Goal: Task Accomplishment & Management: Complete application form

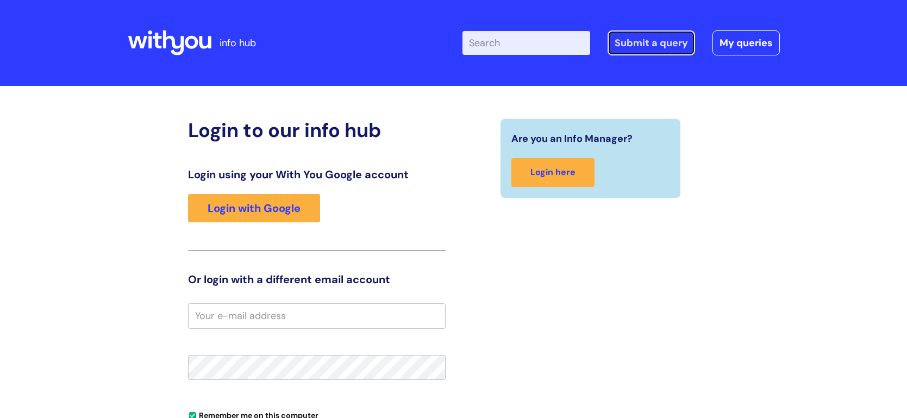
click at [649, 40] on link "Submit a query" at bounding box center [651, 42] width 87 height 25
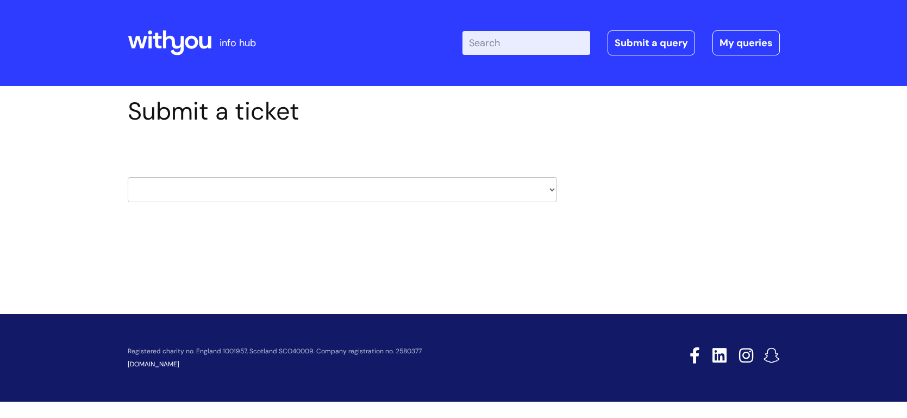
click at [552, 188] on select "HR / People IT and Support Clinical Drug Alerts Finance Accounts Data Support T…" at bounding box center [342, 189] width 429 height 25
select select "internal_communications"
click at [128, 177] on select "HR / People IT and Support Clinical Drug Alerts Finance Accounts Data Support T…" at bounding box center [342, 189] width 429 height 25
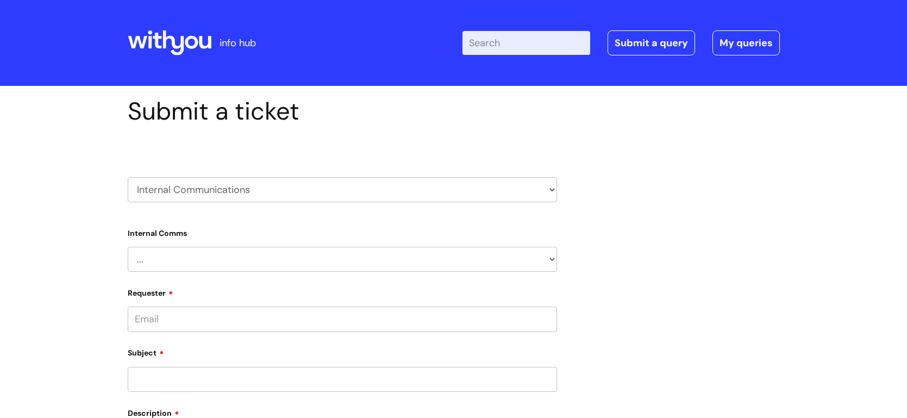
click at [553, 259] on select "... Internal Communication Staff and Volunteer awards Info hub WithYou Weekly e…" at bounding box center [342, 259] width 429 height 25
select select "Internal Communication"
click at [128, 247] on select "... Internal Communication Staff and Volunteer awards Info hub WithYou Weekly e…" at bounding box center [342, 259] width 429 height 25
click at [552, 316] on select "... Projects or activities that need staff engagement and communication Communi…" at bounding box center [346, 315] width 421 height 25
click at [737, 296] on div "Submit a ticket HR / People IT and Support Clinical Drug Alerts Finance Account…" at bounding box center [454, 392] width 668 height 591
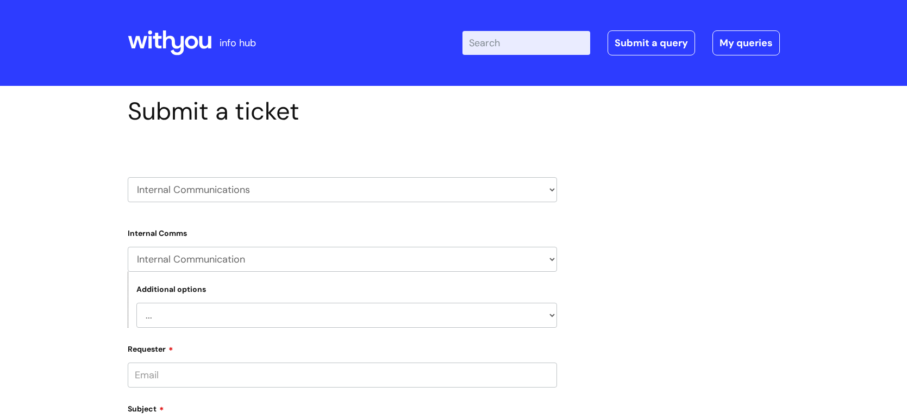
click at [555, 187] on select "HR / People IT and Support Clinical Drug Alerts Finance Accounts Data Support T…" at bounding box center [342, 189] width 429 height 25
select select "it_and_support"
click at [128, 177] on select "HR / People IT and Support Clinical Drug Alerts Finance Accounts Data Support T…" at bounding box center [342, 189] width 429 height 25
click at [551, 258] on select "... Mobile Phone Reset & MFA Accounts, Starters and Leavers IT Hardware issue I…" at bounding box center [342, 259] width 429 height 25
select select "Something Else"
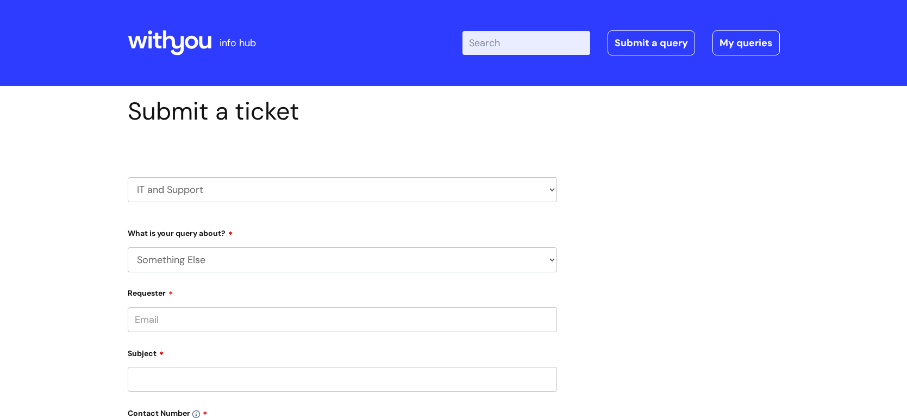
click at [128, 247] on select "... Mobile Phone Reset & MFA Accounts, Starters and Leavers IT Hardware issue I…" at bounding box center [342, 259] width 429 height 25
click at [553, 315] on select "... My problem is not listed" at bounding box center [346, 315] width 421 height 25
select select "My problem is not listed"
click at [136, 303] on select "... My problem is not listed" at bounding box center [346, 315] width 421 height 25
click at [193, 373] on input "Requester" at bounding box center [342, 375] width 429 height 25
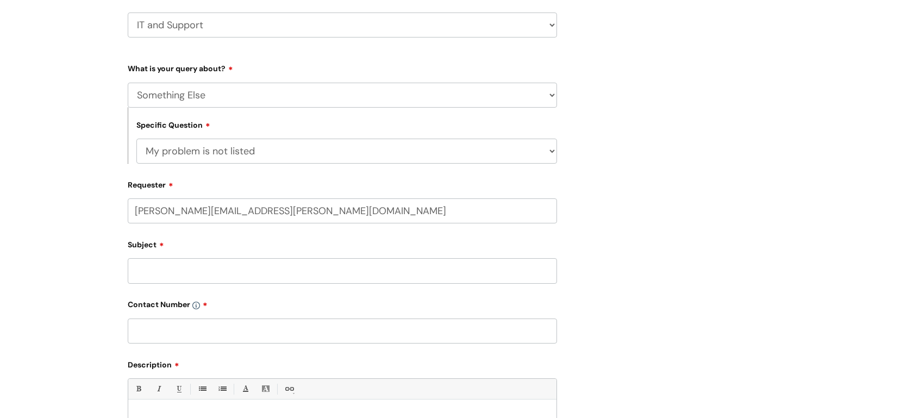
scroll to position [170, 0]
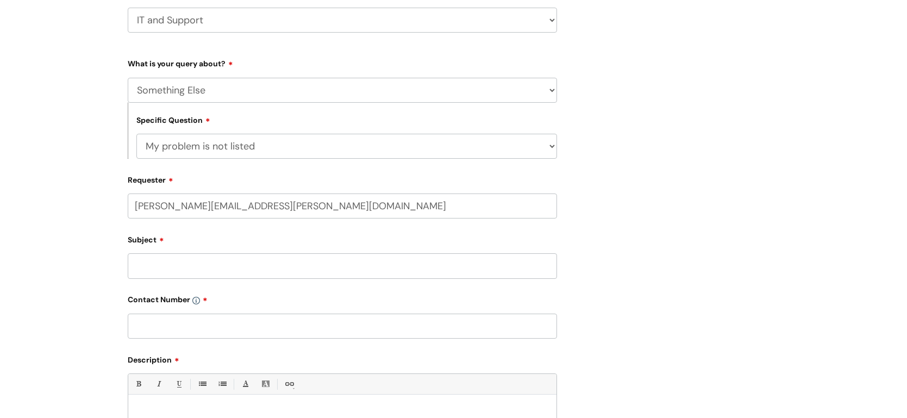
type input "sarah.mcfarlane@wearewithyou.org.uk"
click at [148, 267] on div "Subject" at bounding box center [342, 256] width 429 height 48
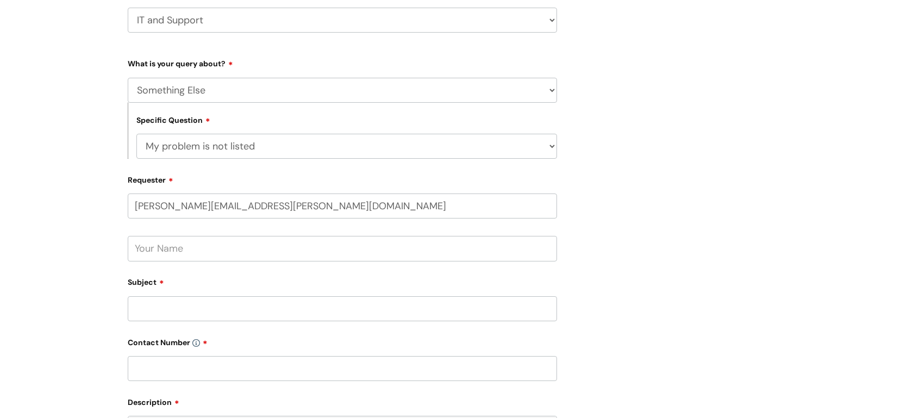
click at [186, 251] on input "text" at bounding box center [342, 248] width 429 height 25
type input "Sarah McFarlane"
click at [152, 313] on input "Subject" at bounding box center [342, 308] width 429 height 25
type input "The telephones at Kennedy House at not working"
click at [162, 372] on input "text" at bounding box center [342, 368] width 429 height 25
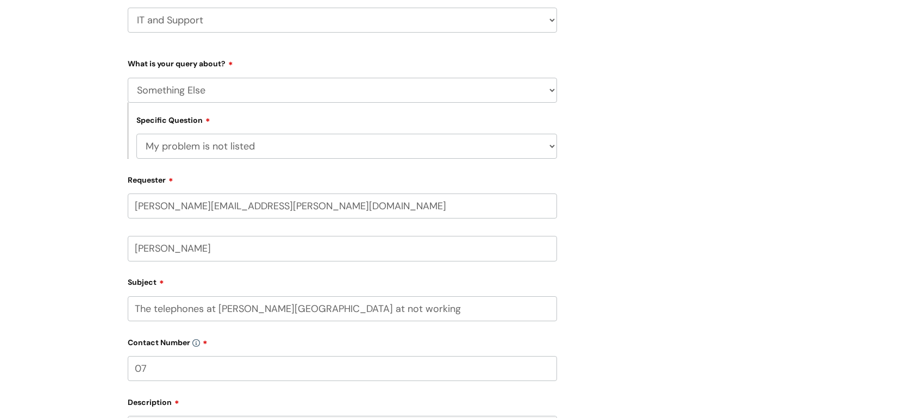
type input "07"
click at [297, 308] on input "The telephones at Kennedy House at not working" at bounding box center [342, 308] width 429 height 25
type input "The telephones at Kennedy House are not working"
click at [151, 369] on input "07" at bounding box center [342, 368] width 429 height 25
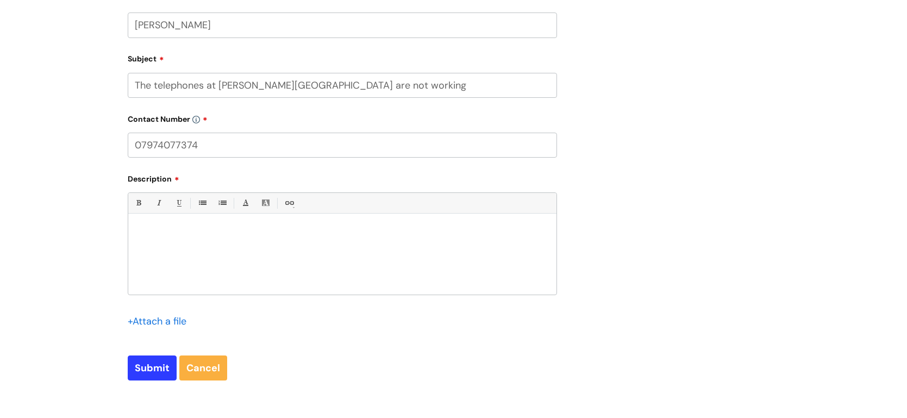
scroll to position [399, 0]
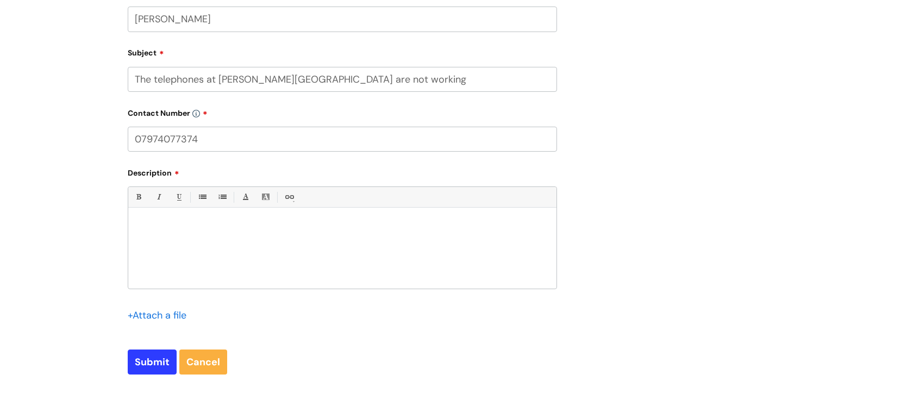
type input "07974077374"
click at [167, 211] on div "Bold (Ctrl-B) Italic (Ctrl-I) Underline(Ctrl-U) • Unordered List (Ctrl-Shift-7)…" at bounding box center [342, 237] width 429 height 102
click at [158, 222] on p at bounding box center [342, 227] width 412 height 10
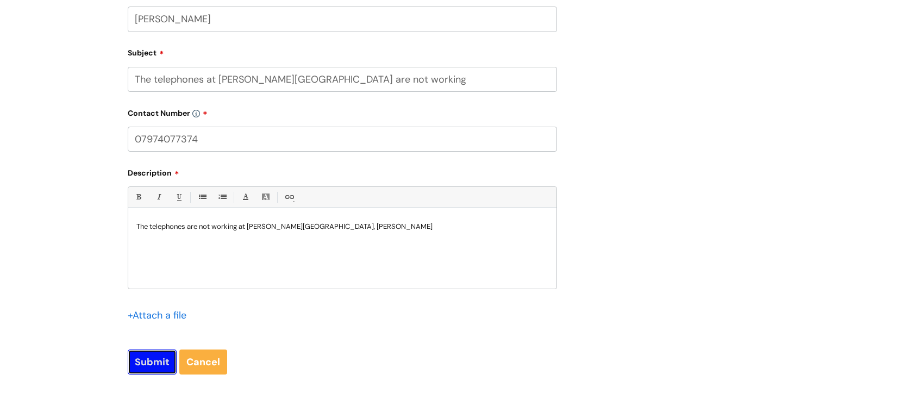
click at [139, 362] on input "Submit" at bounding box center [152, 361] width 49 height 25
type input "Please Wait..."
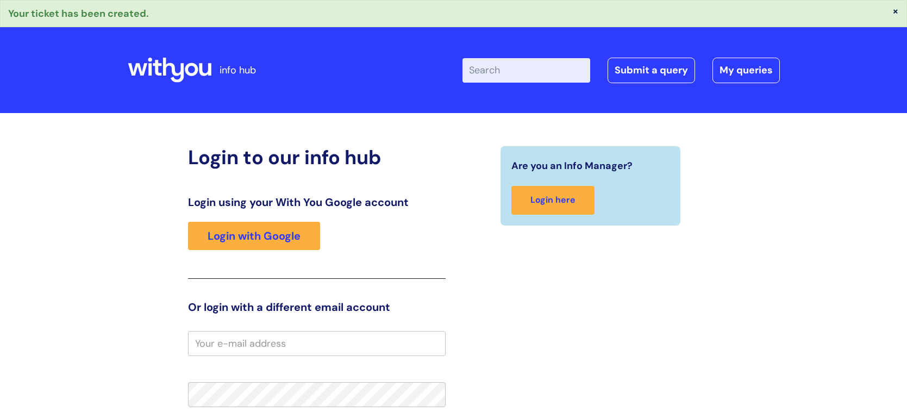
click at [896, 9] on button "×" at bounding box center [895, 11] width 7 height 10
